Goal: Task Accomplishment & Management: Use online tool/utility

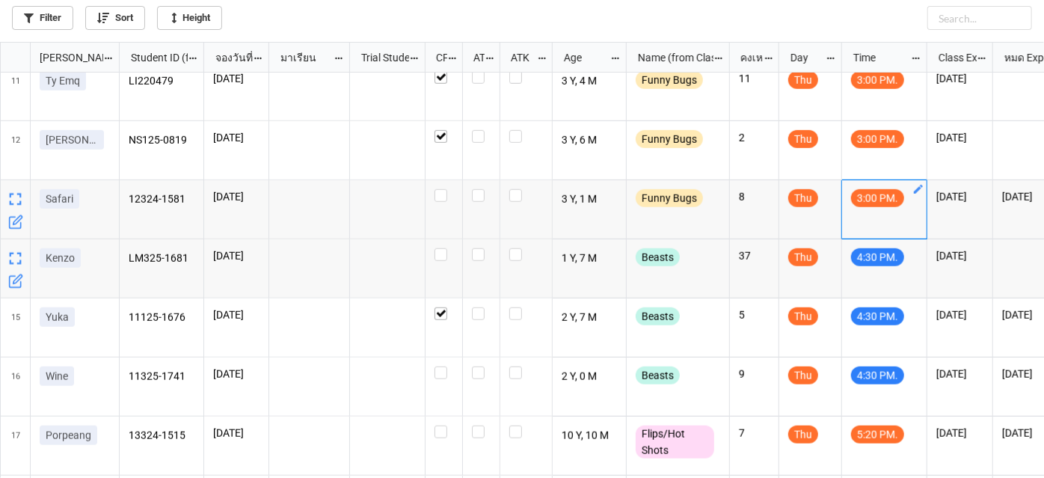
scroll to position [664, 0]
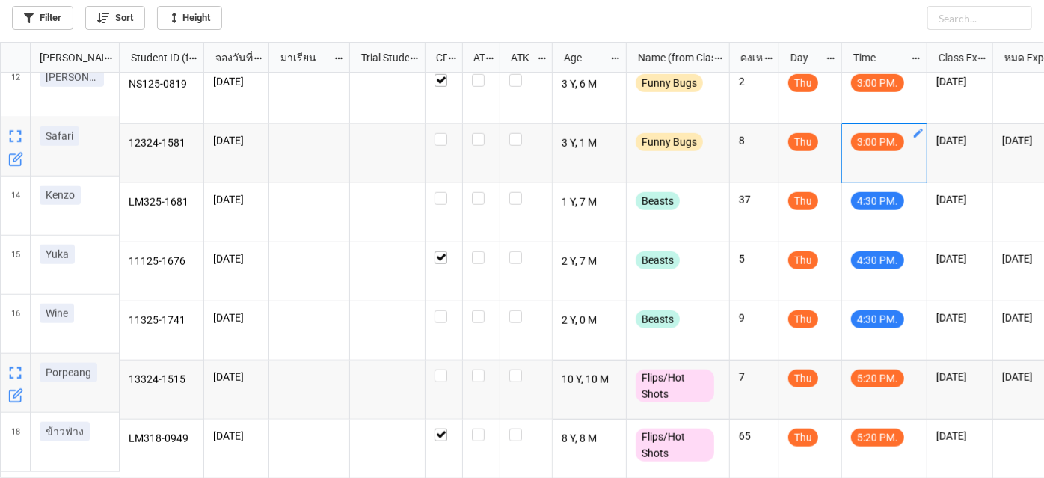
click at [443, 362] on div "grid" at bounding box center [443, 389] width 37 height 59
click at [438, 369] on label "grid" at bounding box center [443, 369] width 19 height 0
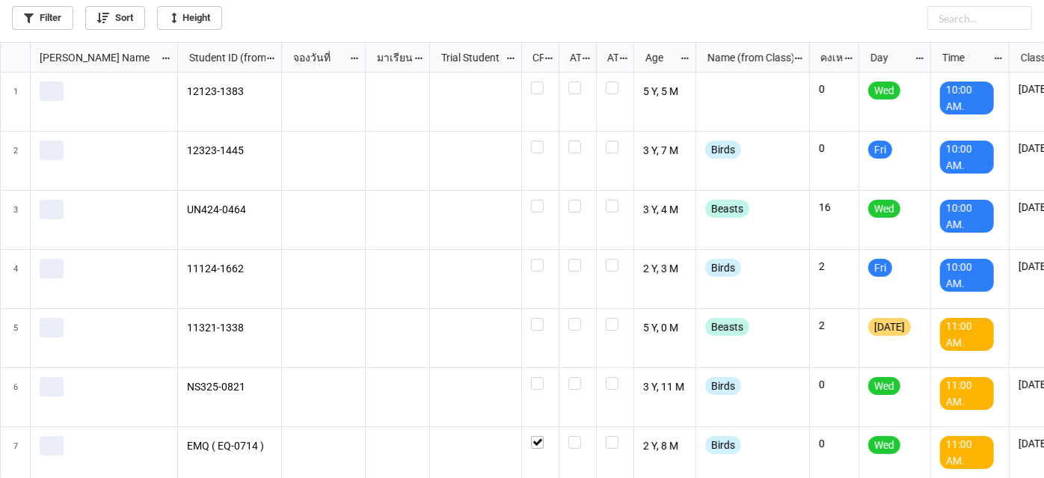
scroll to position [428, 1036]
click at [47, 13] on link "Filter" at bounding box center [42, 18] width 61 height 24
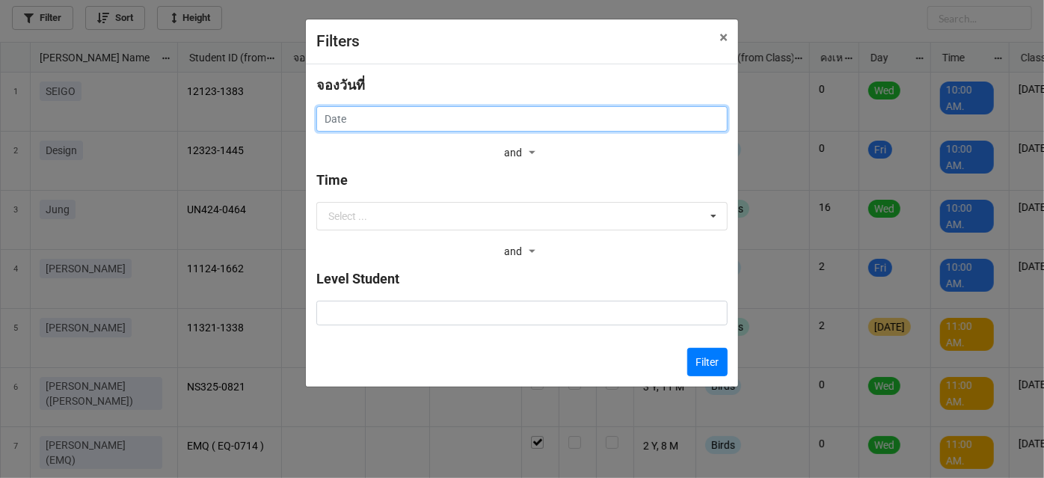
click at [473, 115] on input "text" at bounding box center [521, 118] width 411 height 25
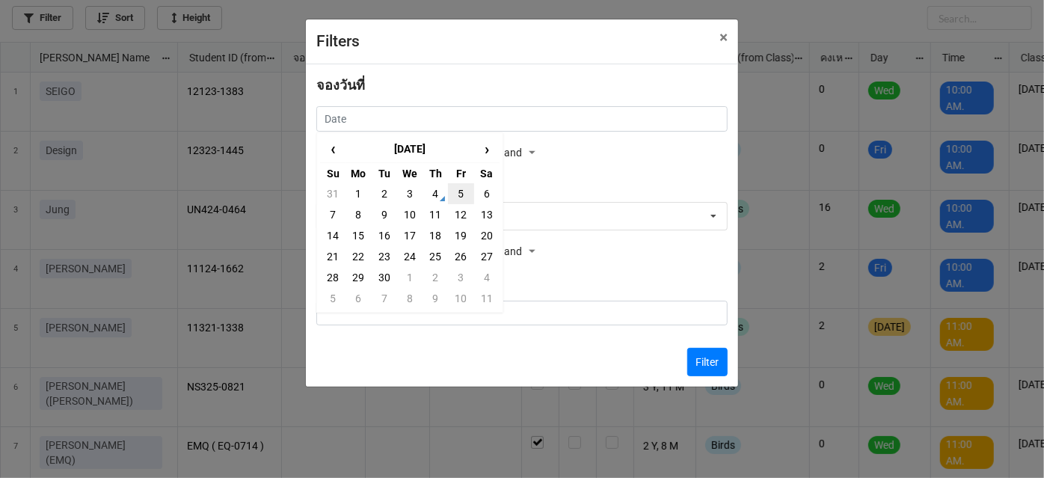
click at [464, 187] on td "5" at bounding box center [460, 193] width 25 height 21
type input "[DATE]"
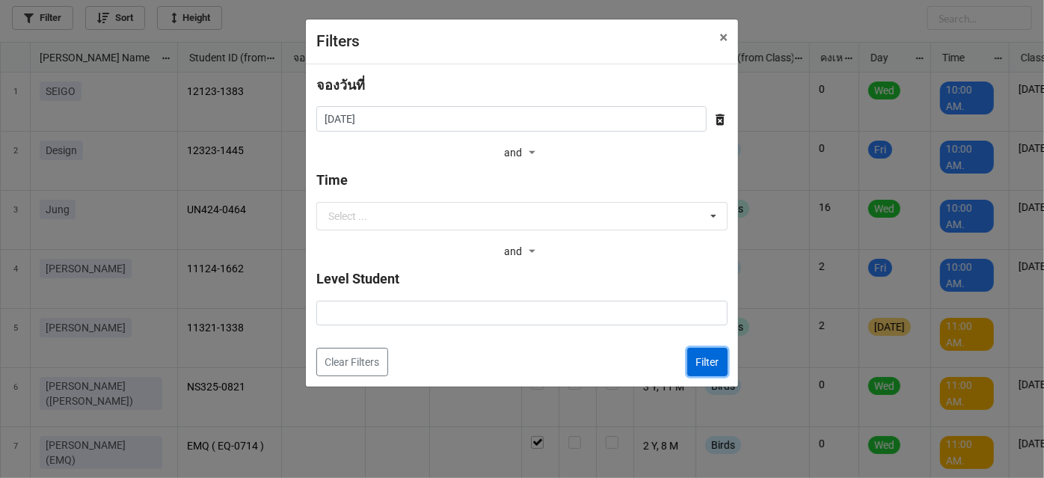
click at [705, 363] on button "Filter" at bounding box center [707, 362] width 40 height 28
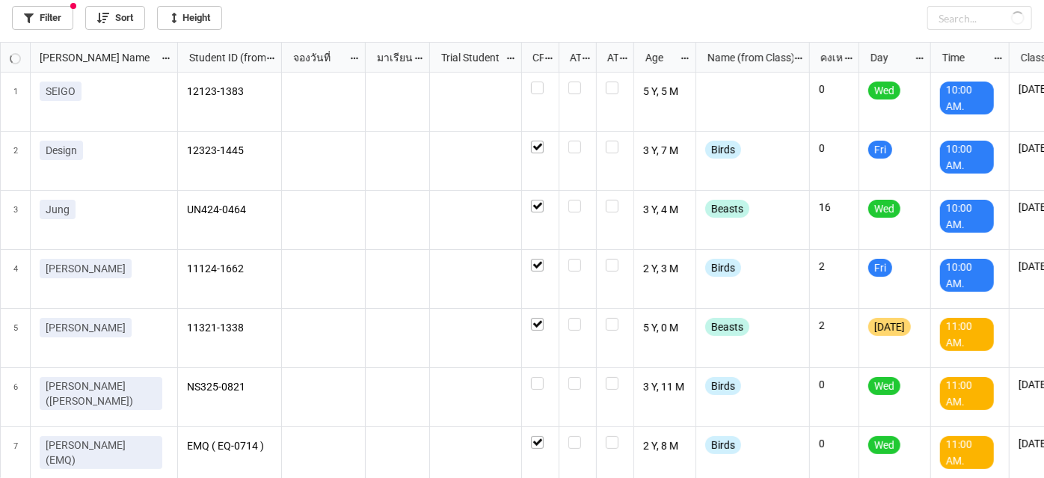
checkbox input "true"
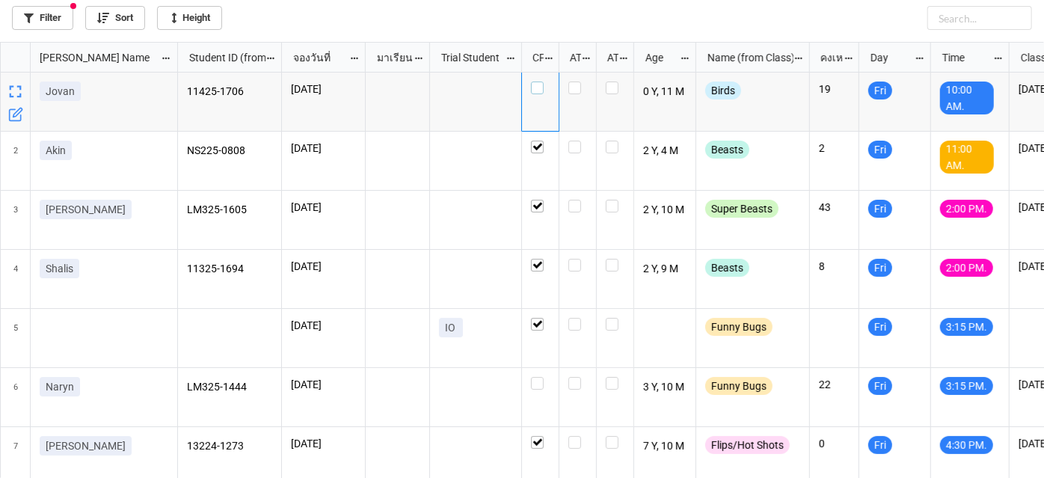
click at [541, 82] on label "grid" at bounding box center [540, 82] width 19 height 0
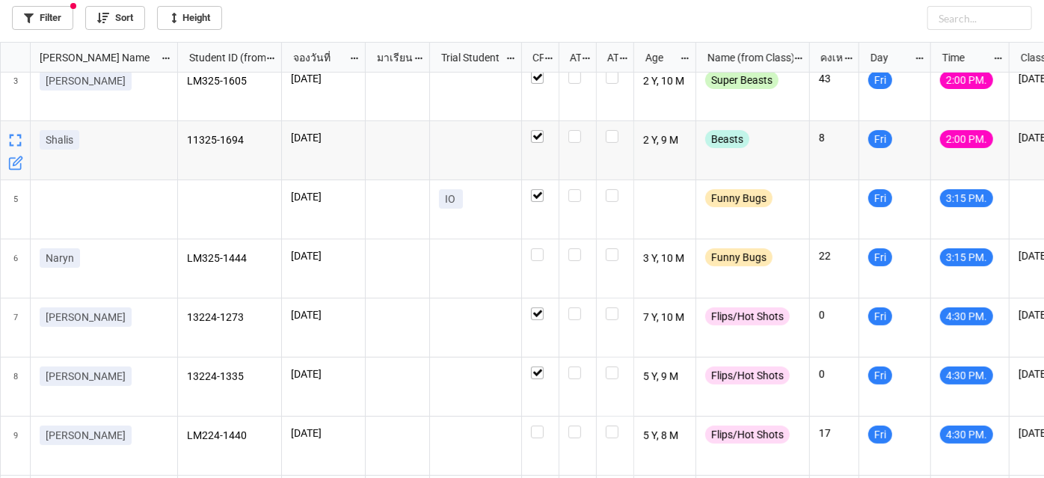
scroll to position [191, 0]
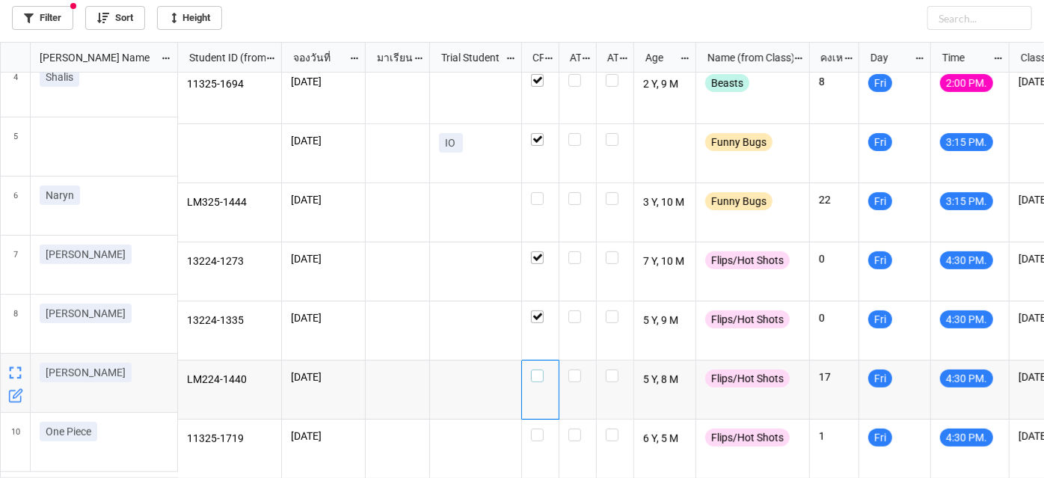
click at [534, 369] on label "grid" at bounding box center [540, 369] width 19 height 0
